Goal: Task Accomplishment & Management: Contribute content

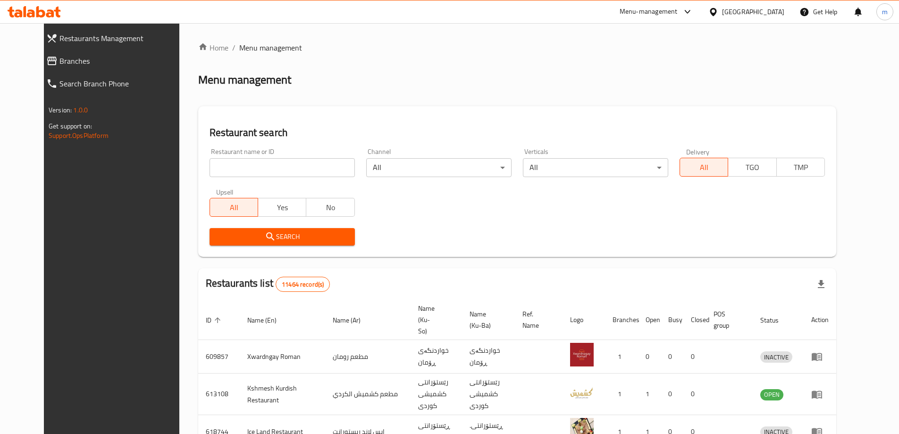
click at [218, 164] on input "search" at bounding box center [282, 167] width 145 height 19
paste input "649775"
type input "649775"
click button "Search" at bounding box center [282, 236] width 145 height 17
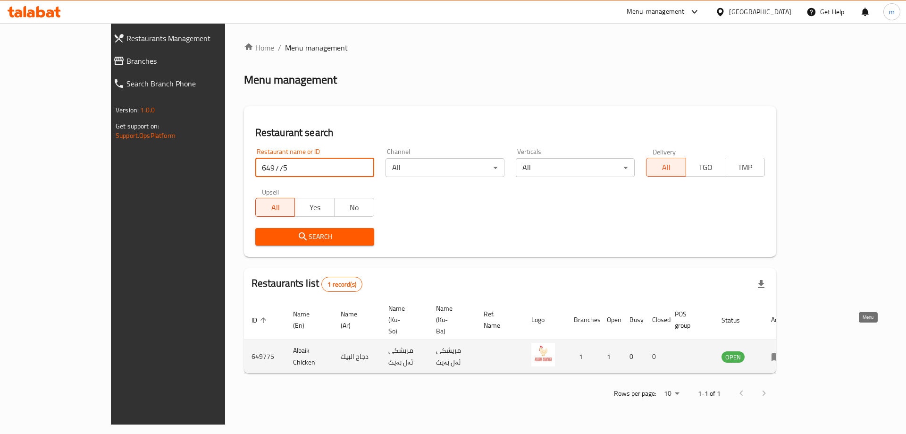
click at [782, 353] on icon "enhanced table" at bounding box center [777, 357] width 10 height 8
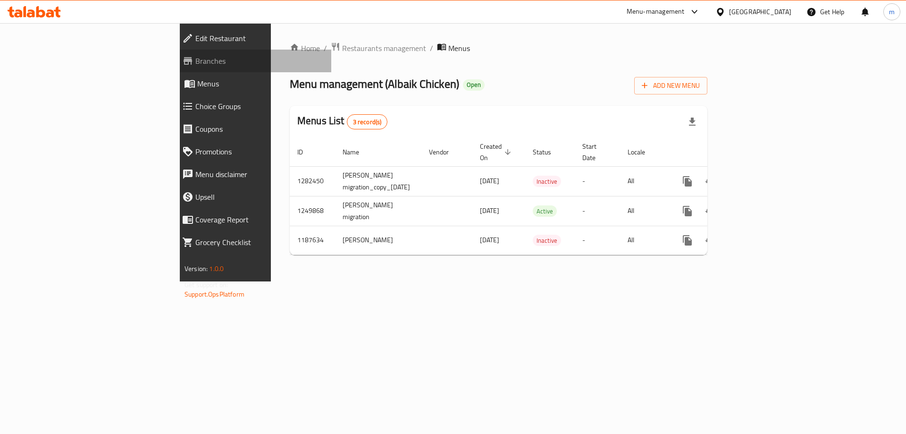
click at [175, 67] on link "Branches" at bounding box center [253, 61] width 157 height 23
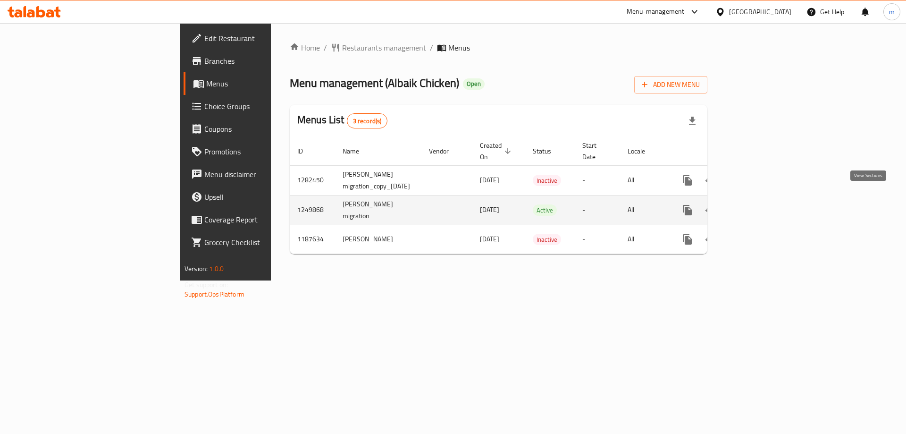
click at [761, 204] on icon "enhanced table" at bounding box center [755, 209] width 11 height 11
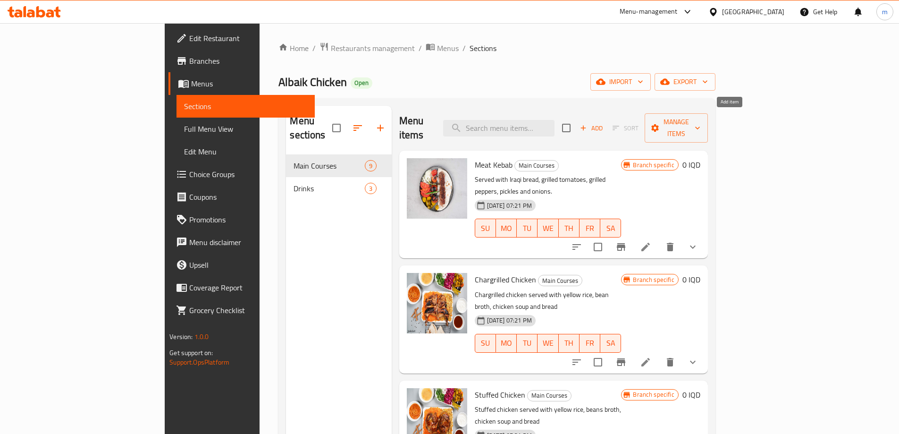
click at [604, 123] on span "Add" at bounding box center [591, 128] width 25 height 11
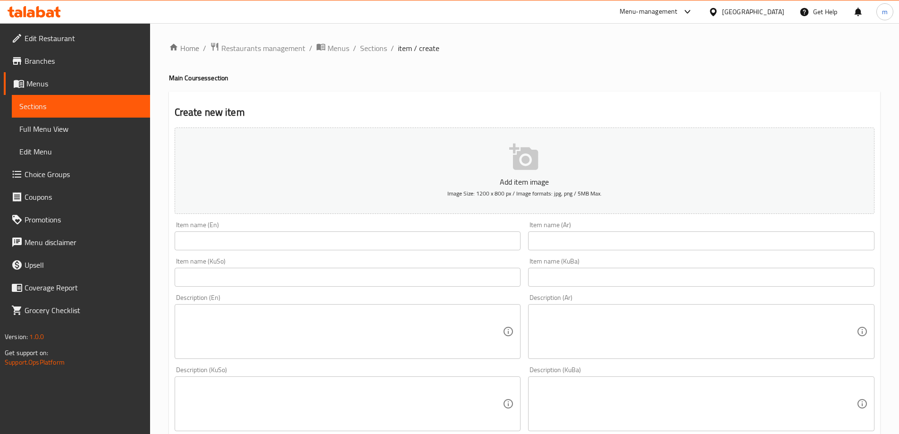
click at [625, 242] on input "text" at bounding box center [701, 240] width 347 height 19
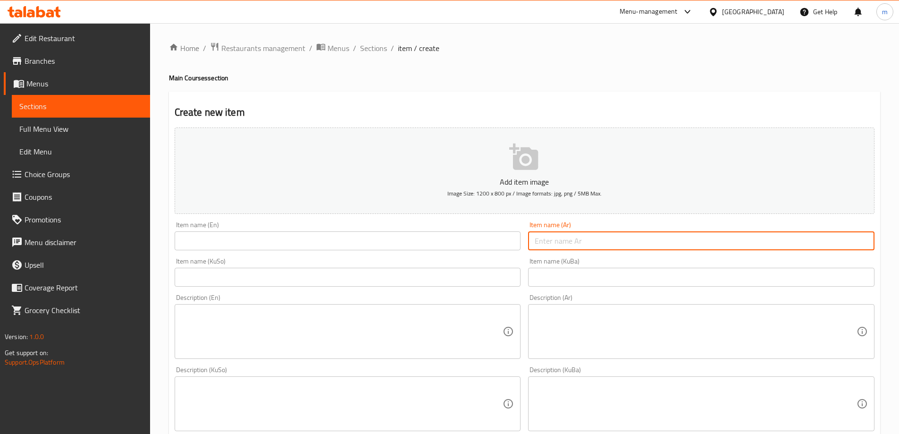
paste input "منسف دجاج مشوي"
type input "منسف دجاج مشوي"
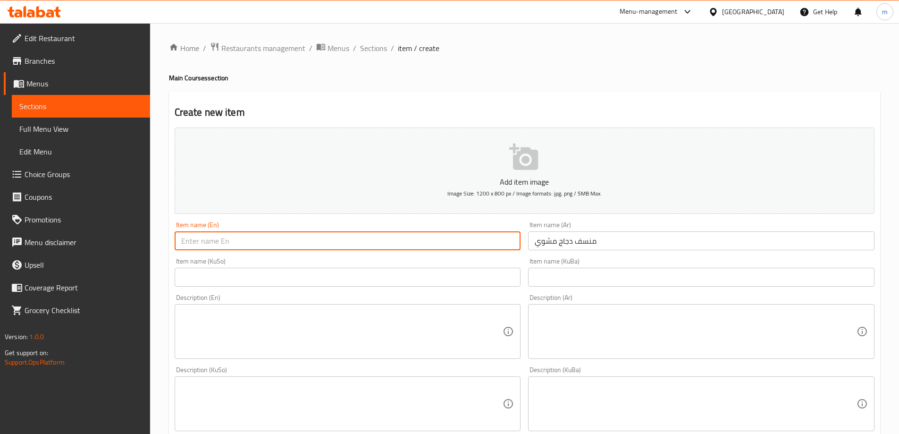
click at [401, 247] on input "text" at bounding box center [348, 240] width 347 height 19
type input "Grilled Chicken Mansaf"
click at [449, 282] on input "text" at bounding box center [348, 277] width 347 height 19
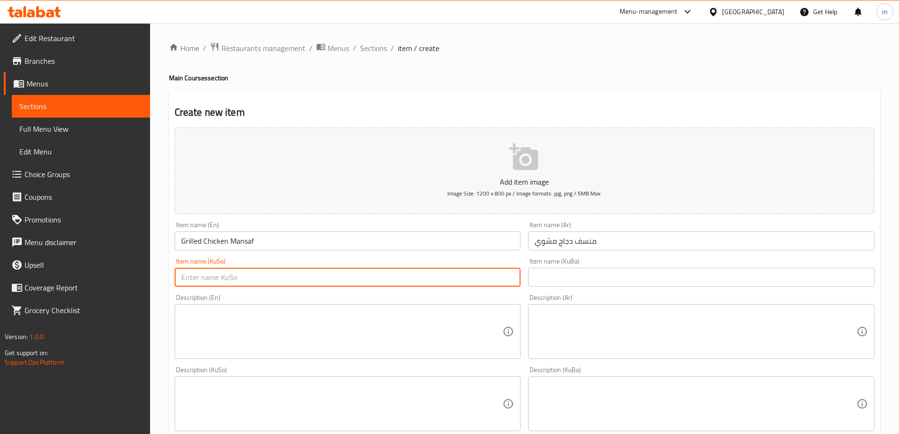
click at [248, 242] on input "Grilled Chicken Mansaf" at bounding box center [348, 240] width 347 height 19
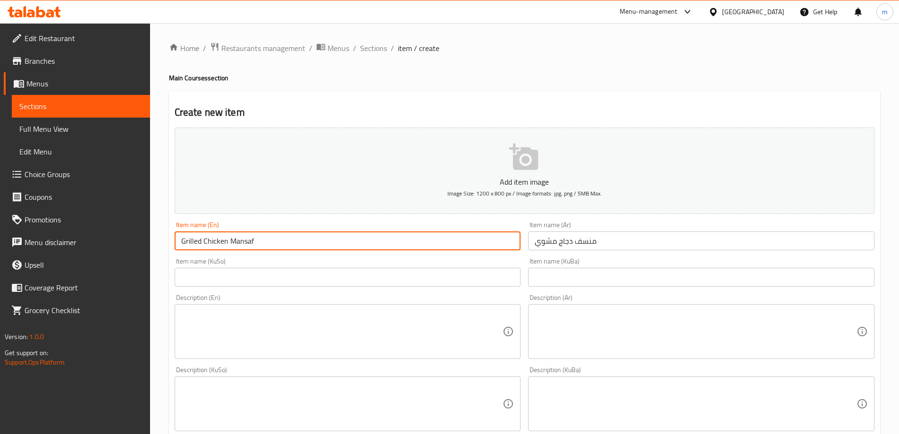
click at [248, 242] on input "Grilled Chicken Mansaf" at bounding box center [348, 240] width 347 height 19
click at [509, 280] on input "text" at bounding box center [348, 277] width 347 height 19
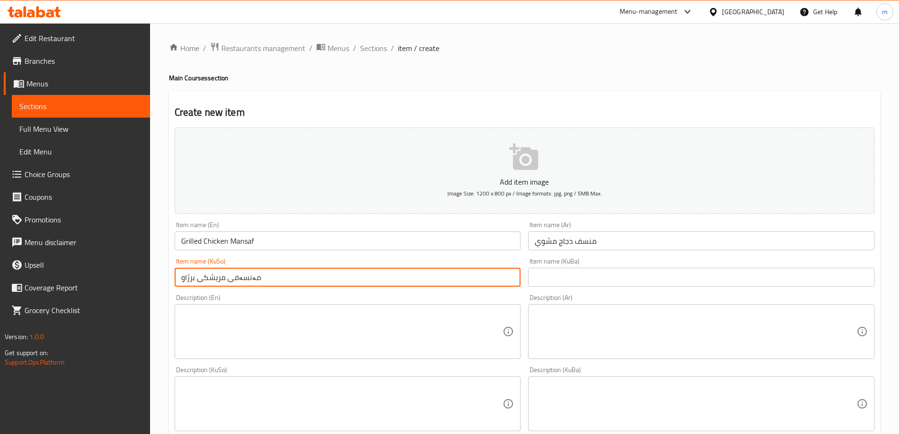
type input "مەنسەفی مریشکی برژاو"
